Goal: Navigation & Orientation: Find specific page/section

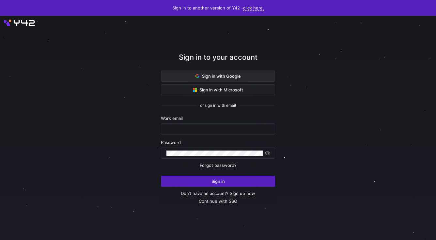
click at [219, 77] on span "Sign in with Google" at bounding box center [217, 75] width 45 height 5
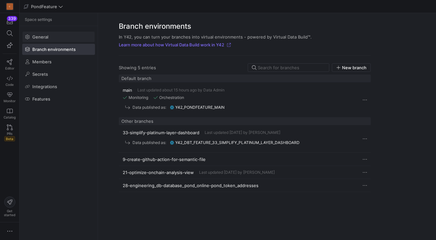
click at [40, 35] on span "General" at bounding box center [40, 36] width 16 height 5
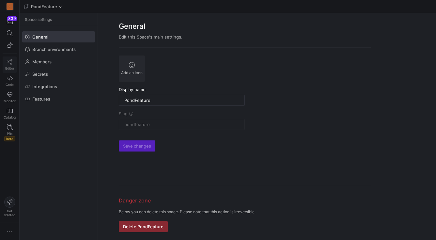
click at [11, 61] on icon at bounding box center [10, 62] width 6 height 6
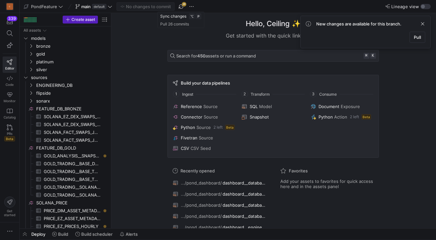
click at [180, 8] on span "button" at bounding box center [181, 7] width 8 height 8
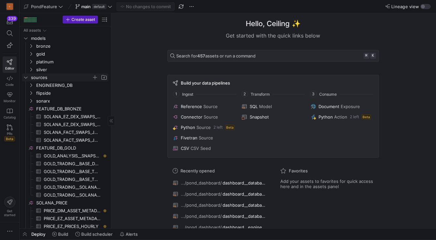
click at [25, 80] on y42-icon "Press SPACE to select this row." at bounding box center [25, 77] width 5 height 5
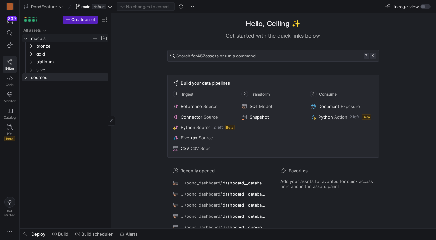
click at [23, 38] on icon "Press SPACE to select this row." at bounding box center [25, 38] width 5 height 4
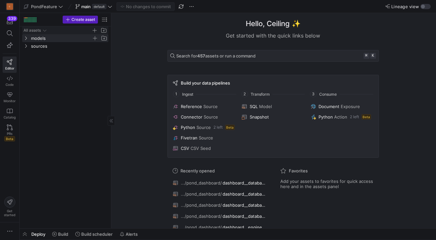
click at [45, 29] on icon "Press SPACE to select this row." at bounding box center [44, 30] width 5 height 4
click at [46, 32] on icon "Press SPACE to select this row." at bounding box center [44, 30] width 5 height 4
